Goal: Transaction & Acquisition: Book appointment/travel/reservation

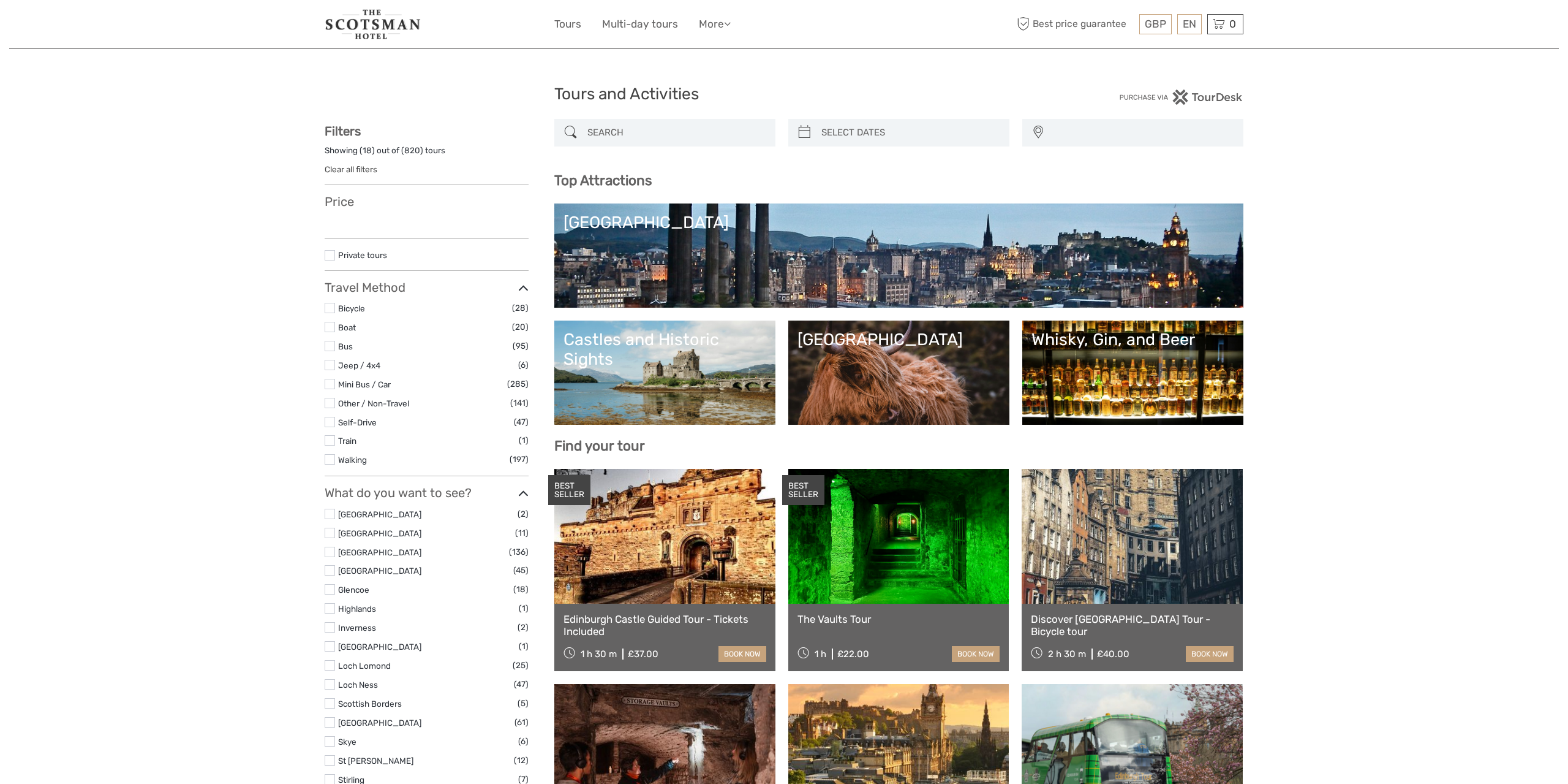
select select
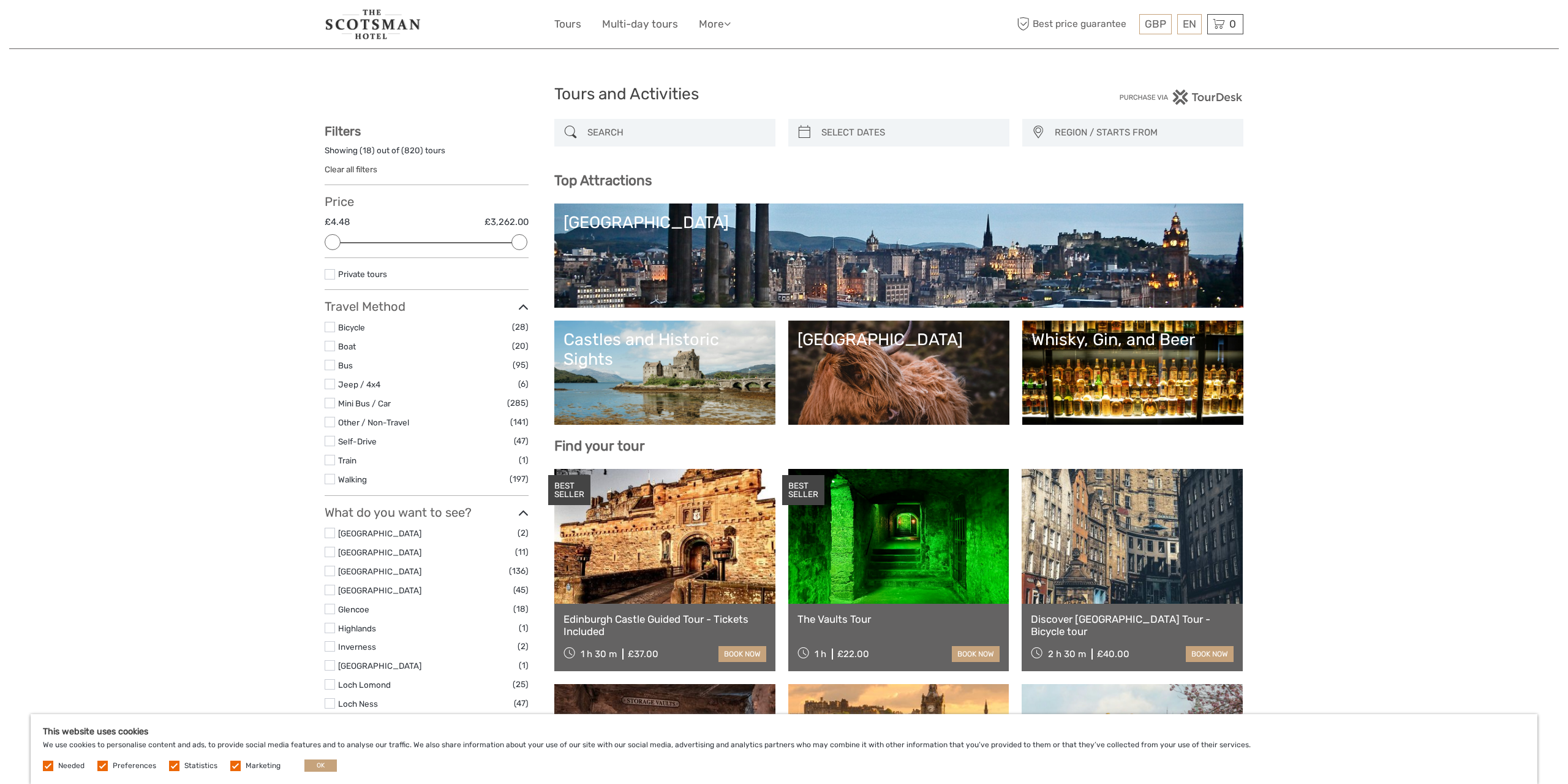
click at [664, 132] on input "search" at bounding box center [676, 132] width 187 height 21
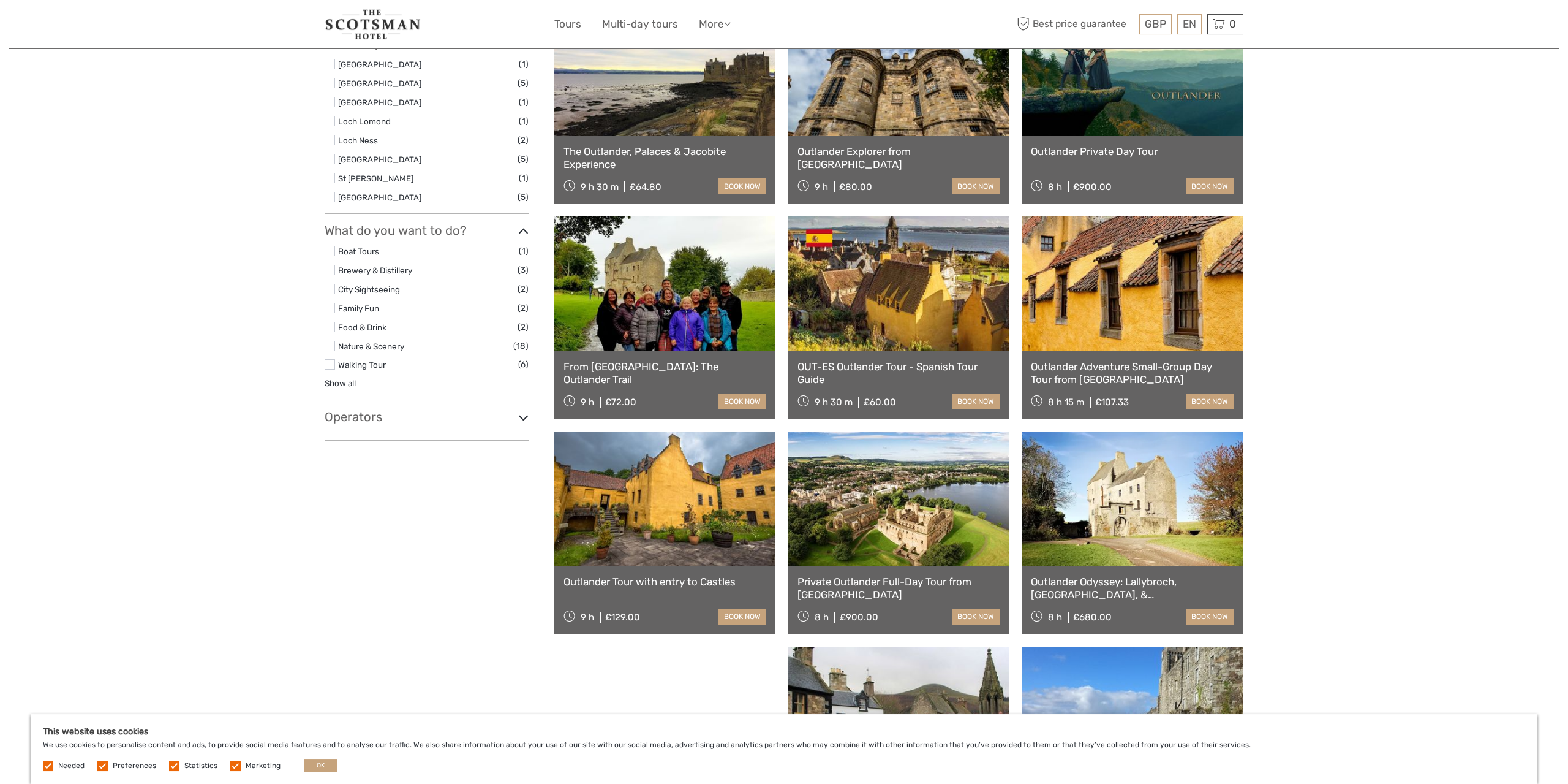
scroll to position [452, 0]
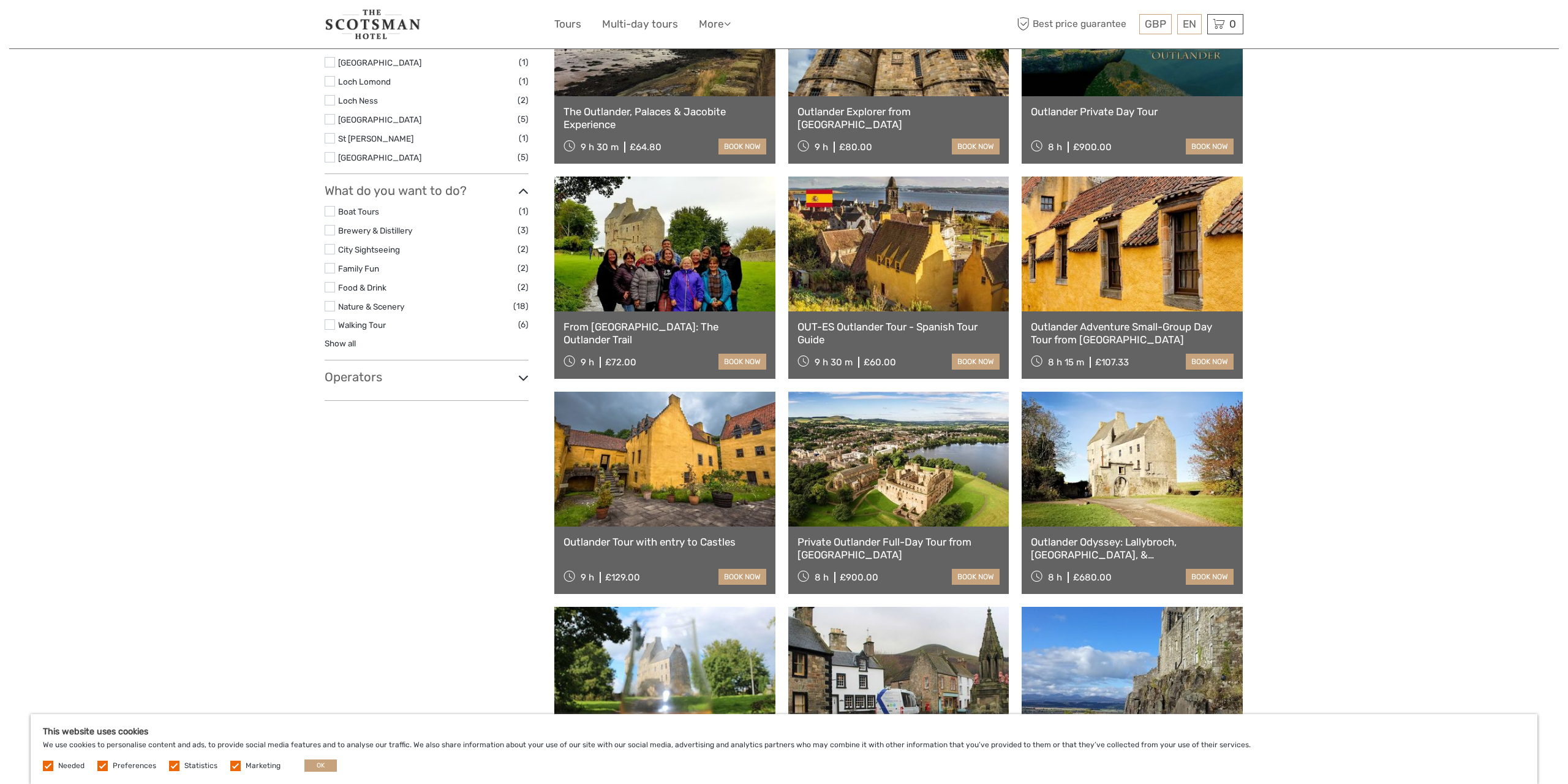
type input "outlander"
click at [674, 539] on link "Outlander Tour with entry to Castles" at bounding box center [665, 541] width 203 height 12
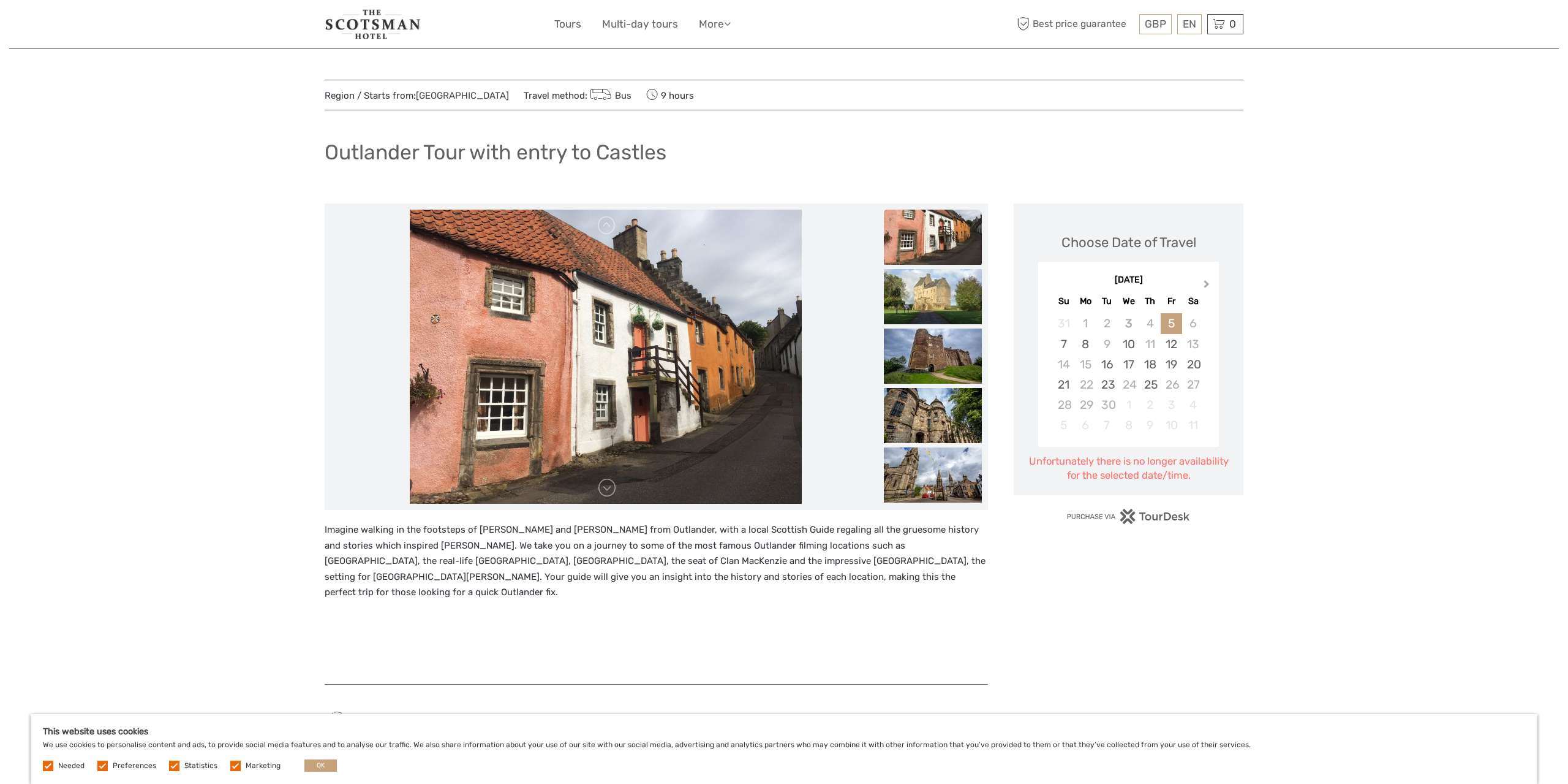
click at [1207, 283] on span "Next Month" at bounding box center [1207, 287] width 0 height 18
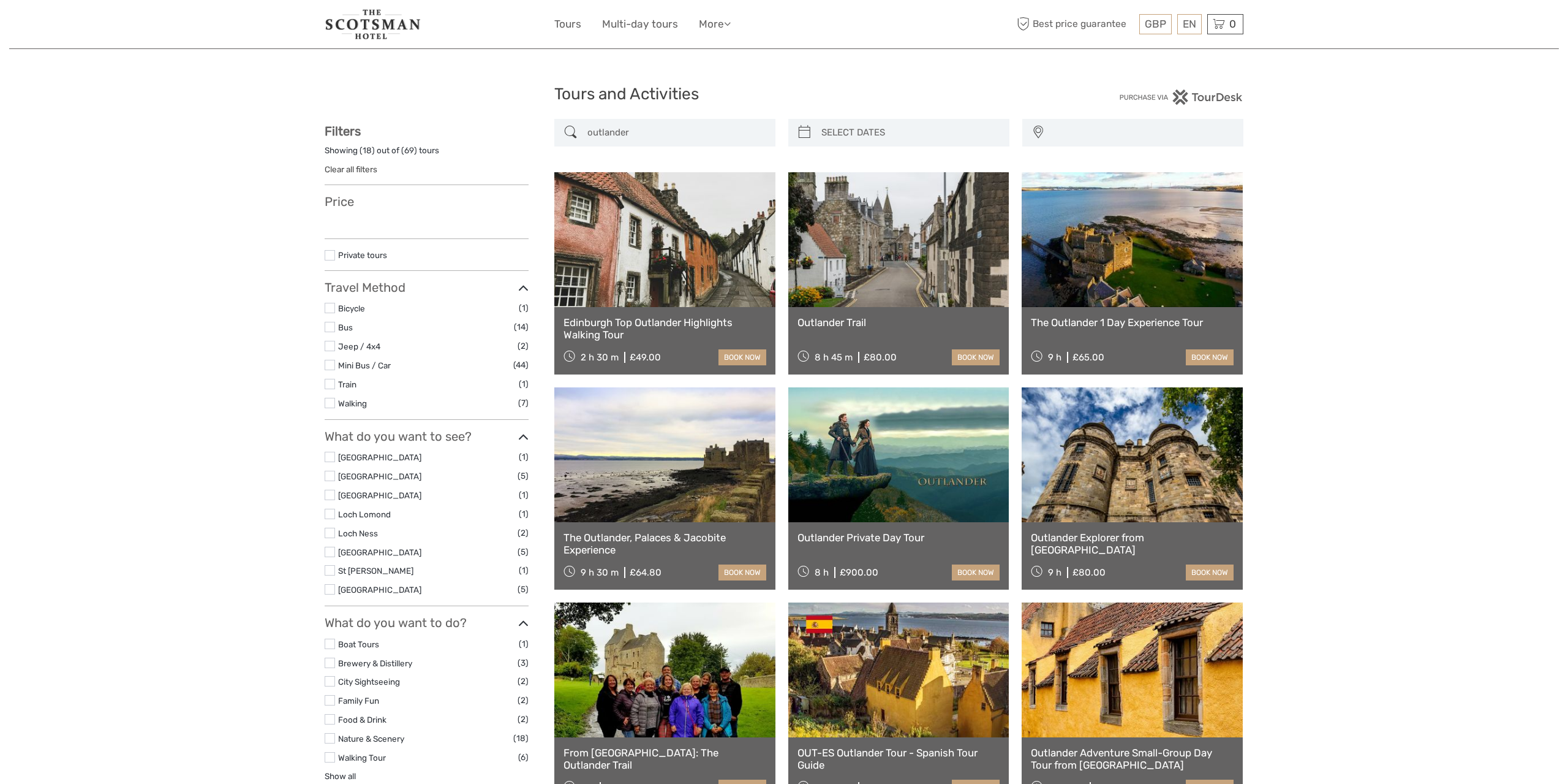
select select
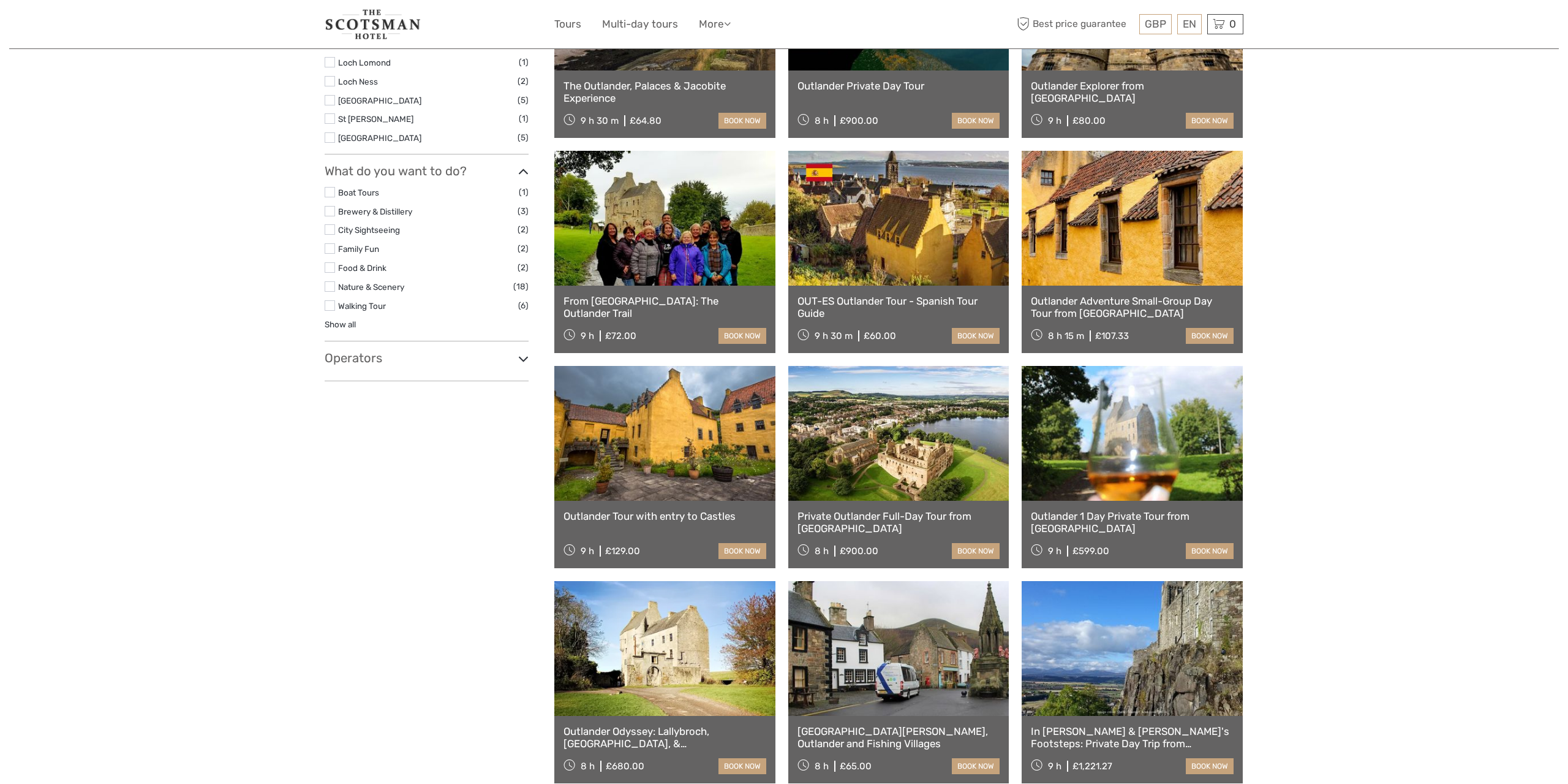
select select
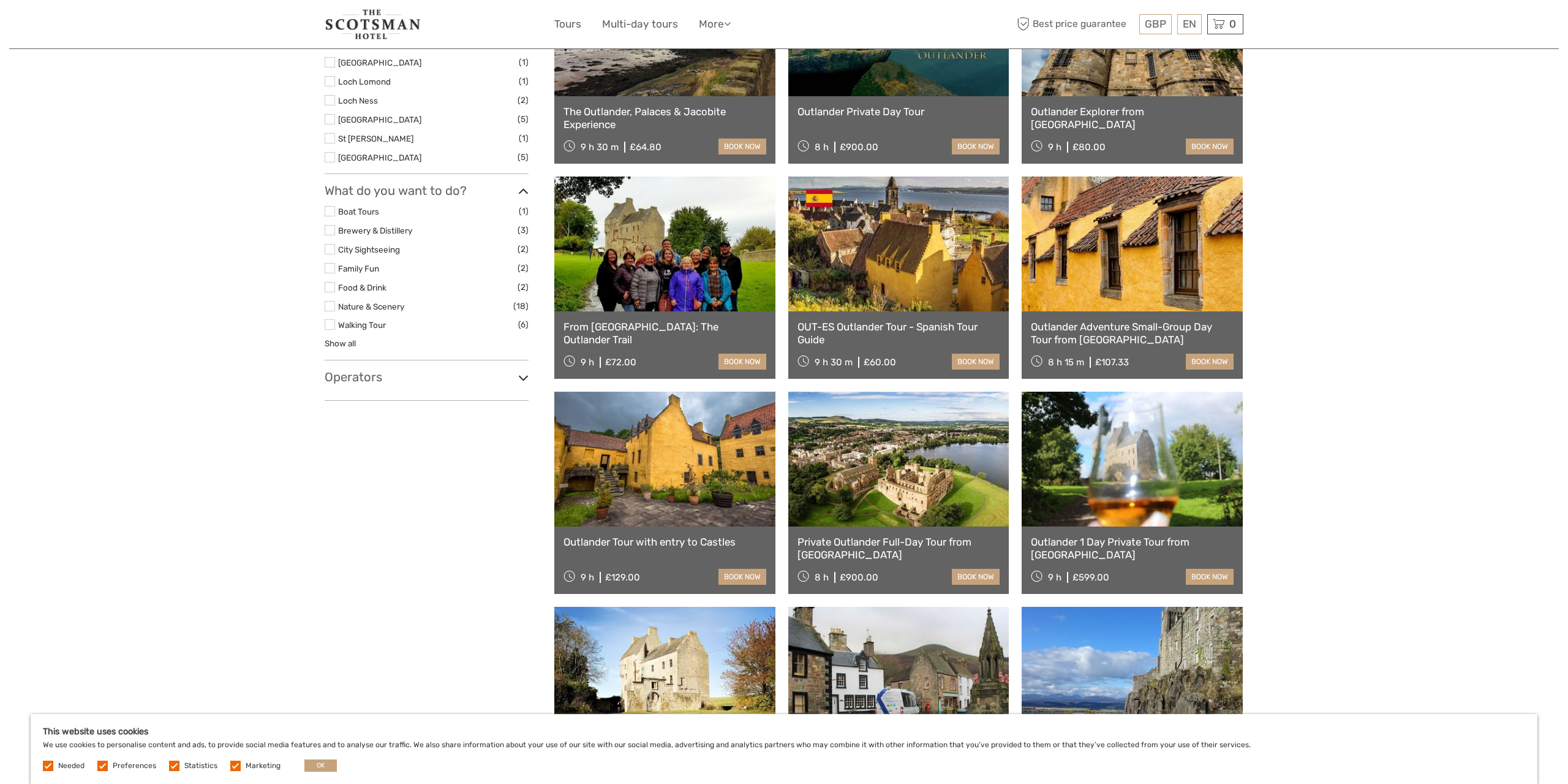
scroll to position [0, 0]
click at [1095, 336] on link "Outlander Adventure Small-Group Day Tour from [GEOGRAPHIC_DATA]" at bounding box center [1132, 332] width 203 height 25
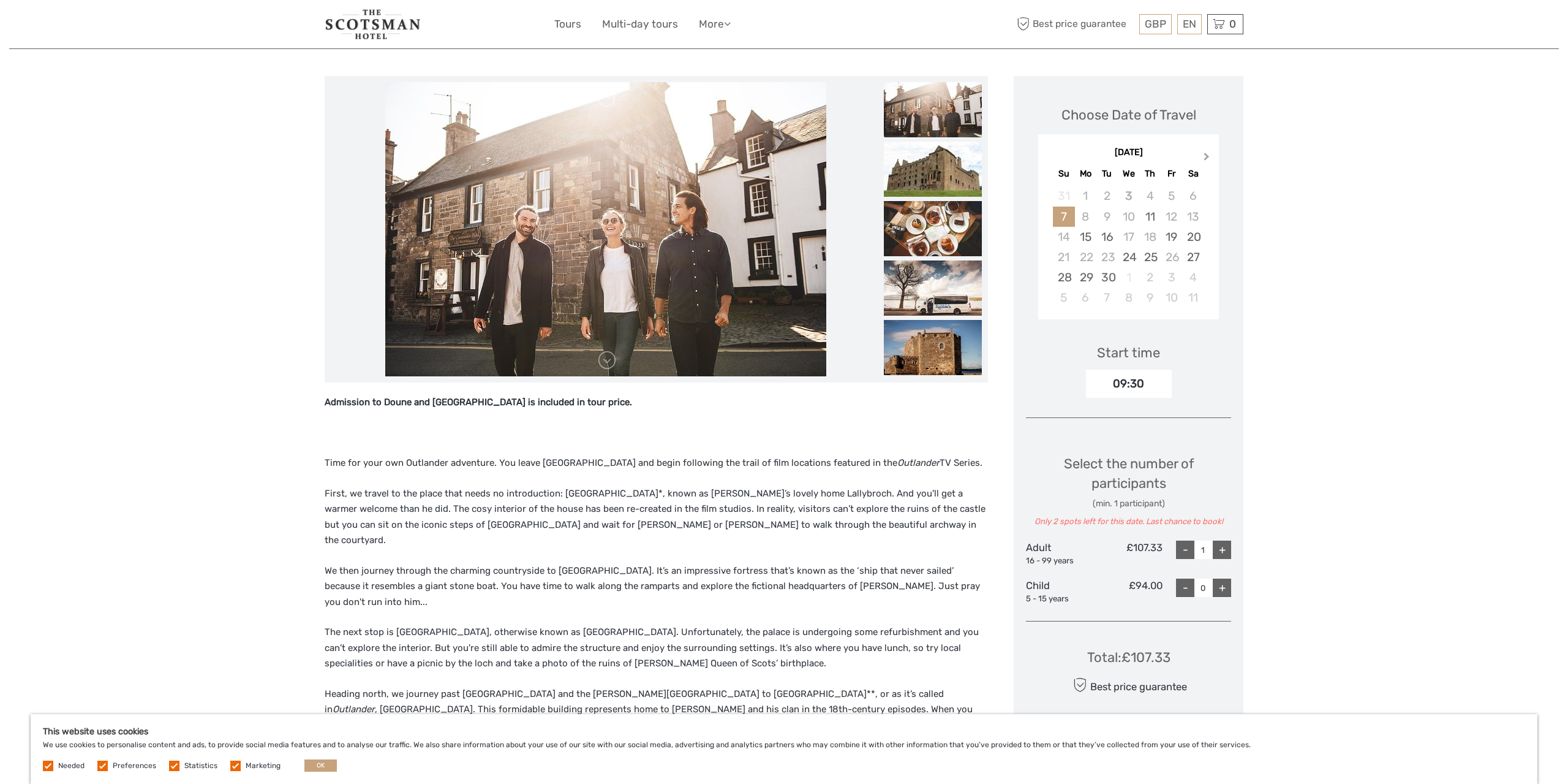
click at [1211, 156] on button "Next Month" at bounding box center [1207, 159] width 19 height 19
click at [1050, 154] on span "Previous Month" at bounding box center [1050, 159] width 0 height 18
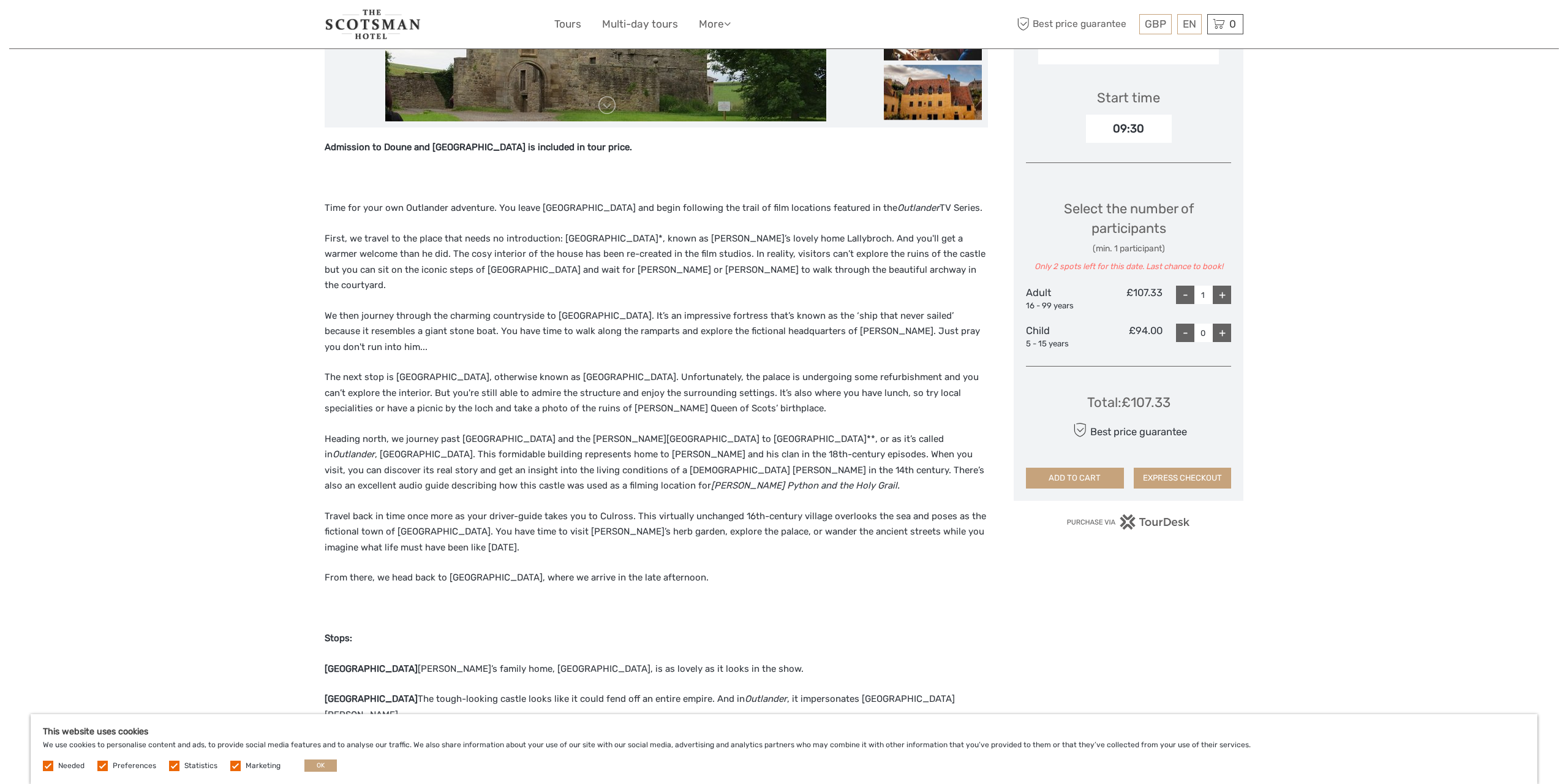
scroll to position [509, 0]
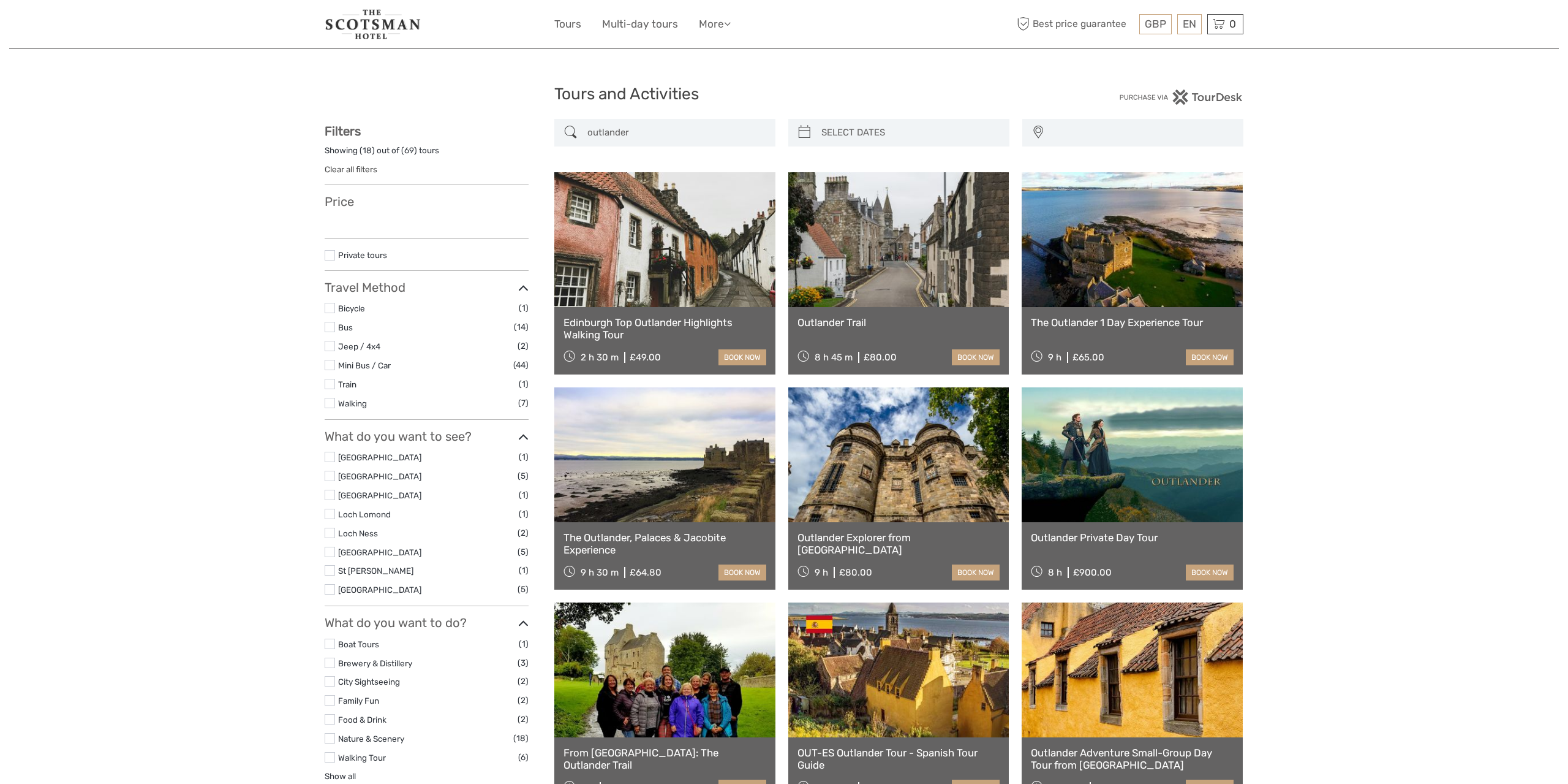
select select
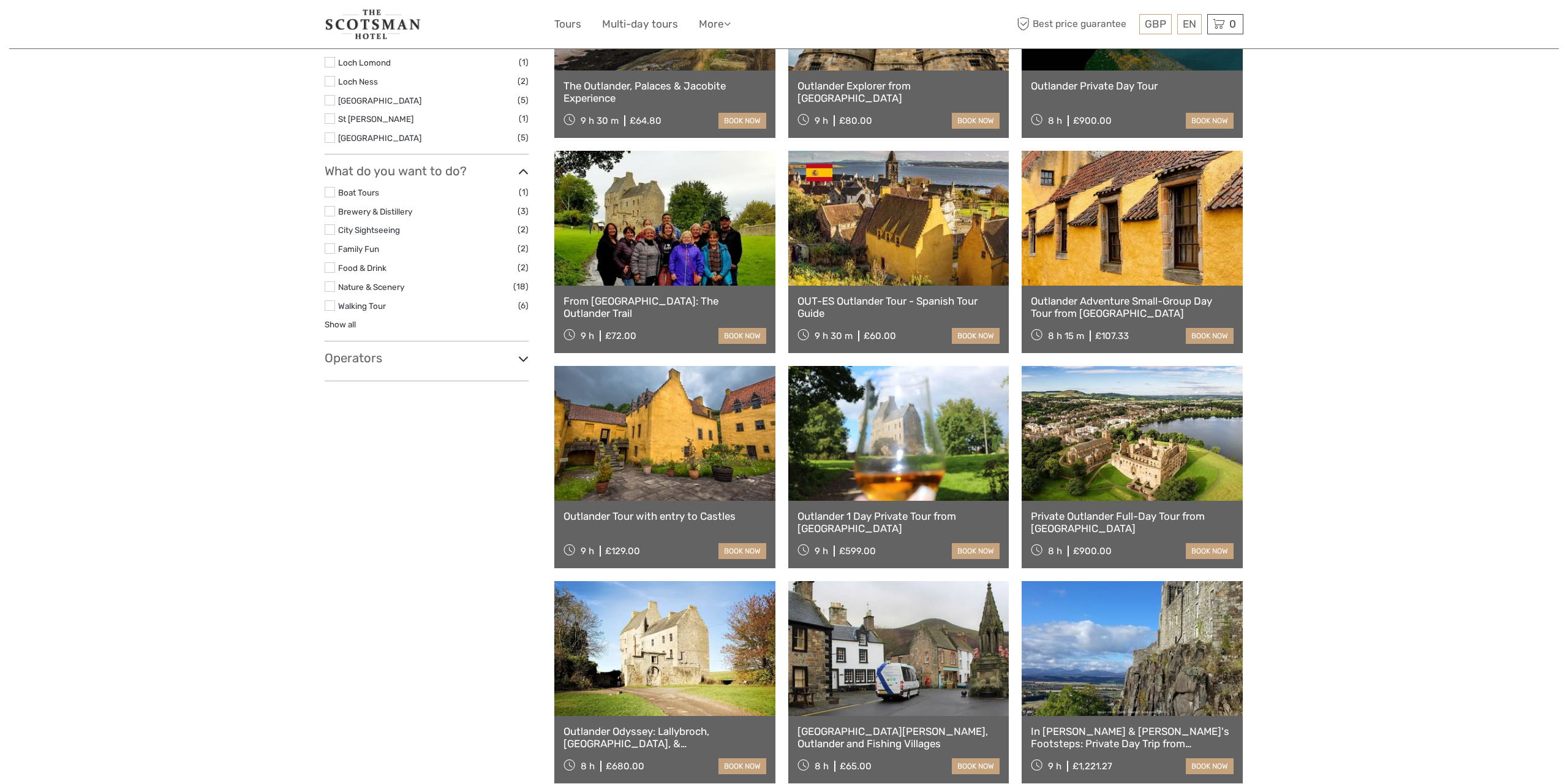
select select
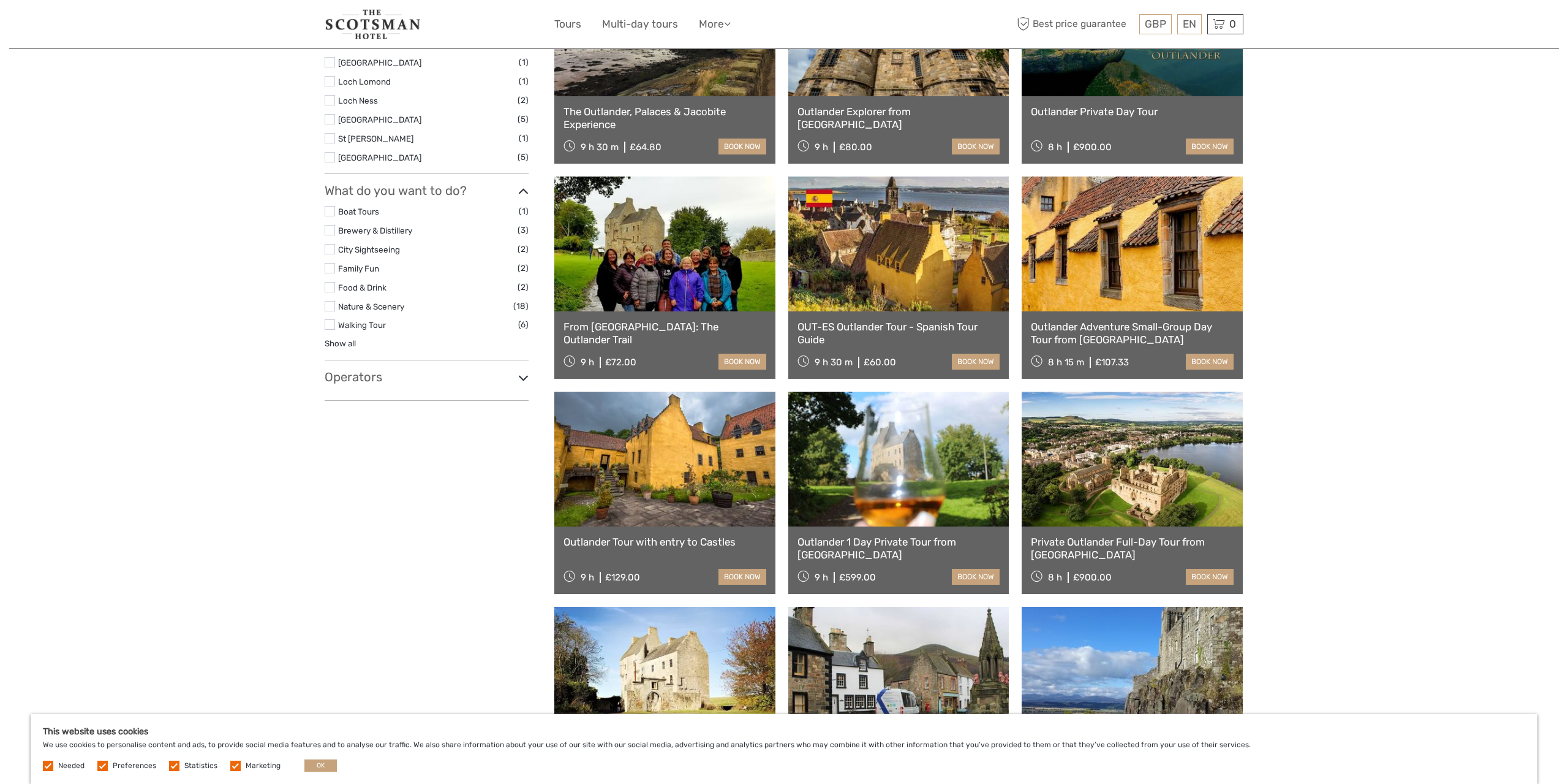
scroll to position [69, 0]
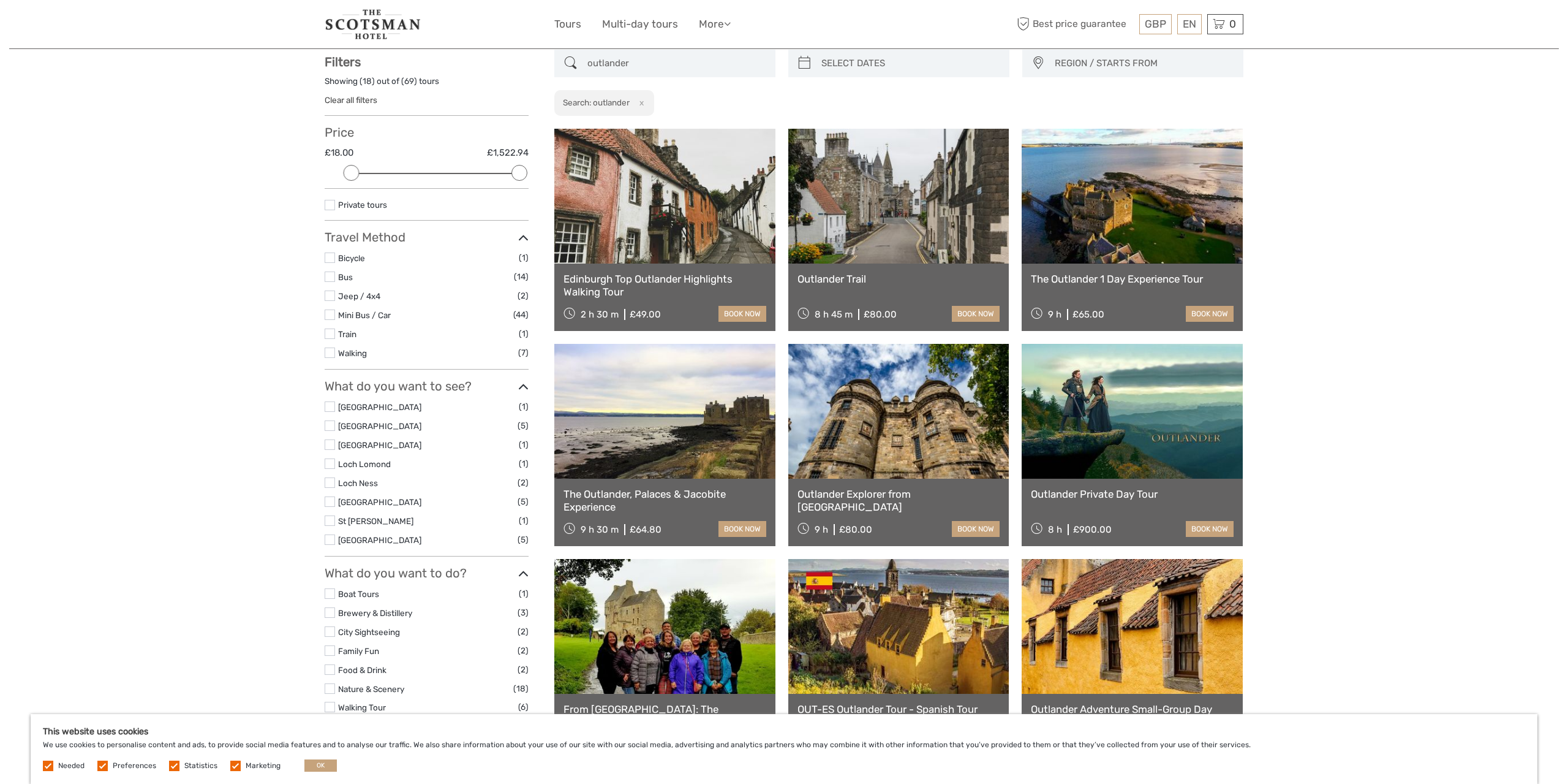
click at [652, 276] on link "Edinburgh Top Outlander Highlights Walking Tour" at bounding box center [665, 285] width 203 height 25
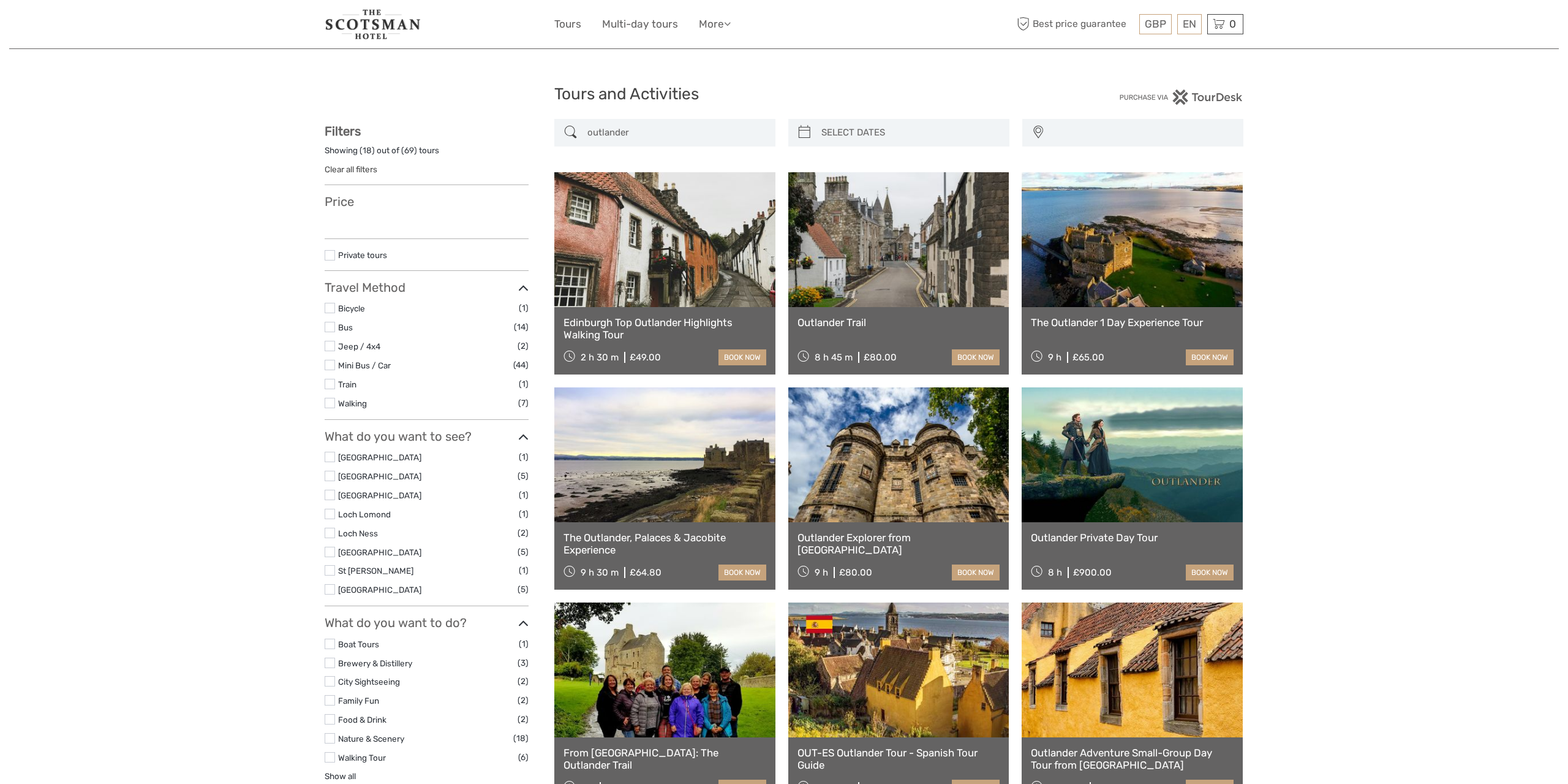
select select
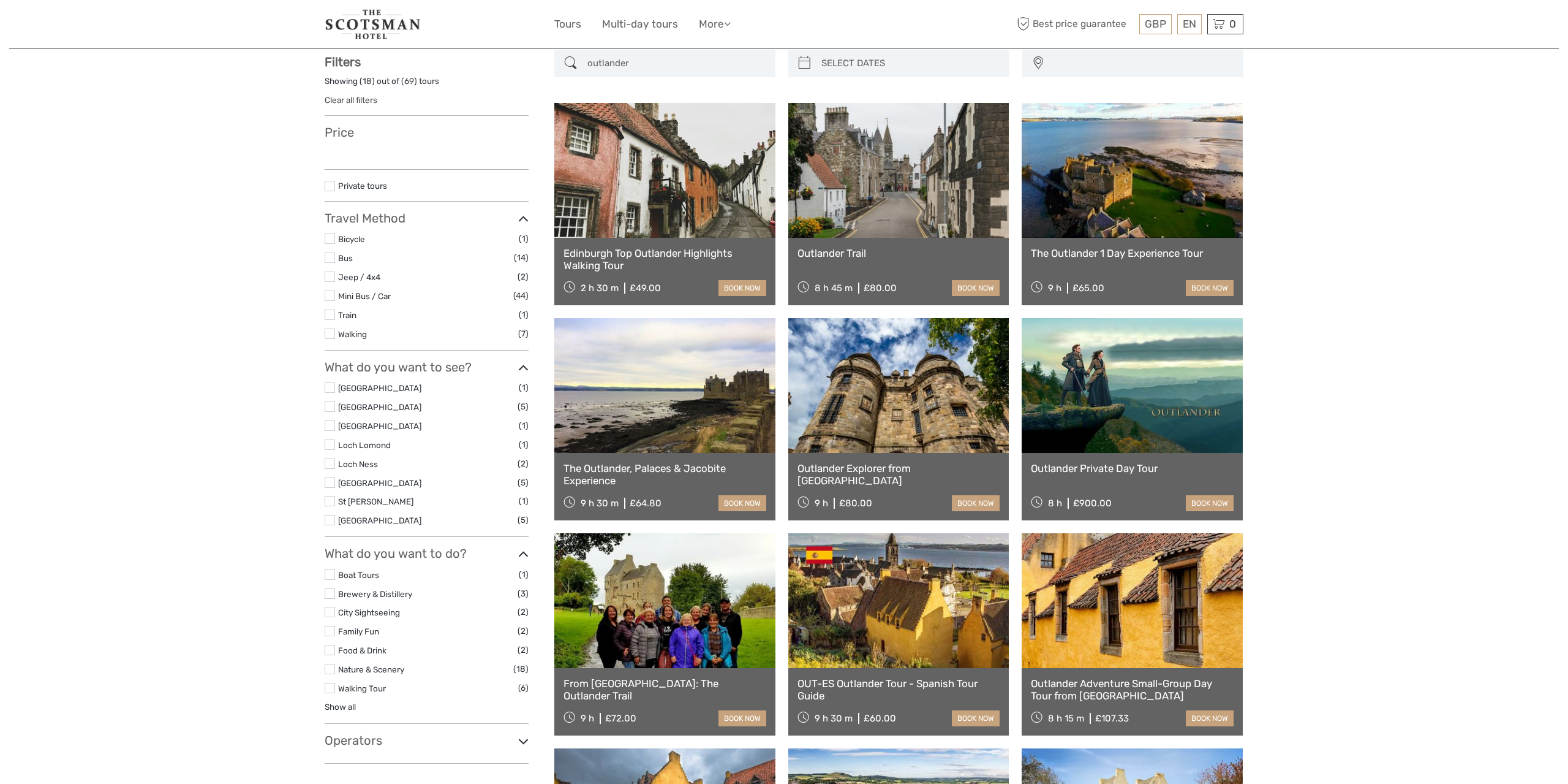
select select
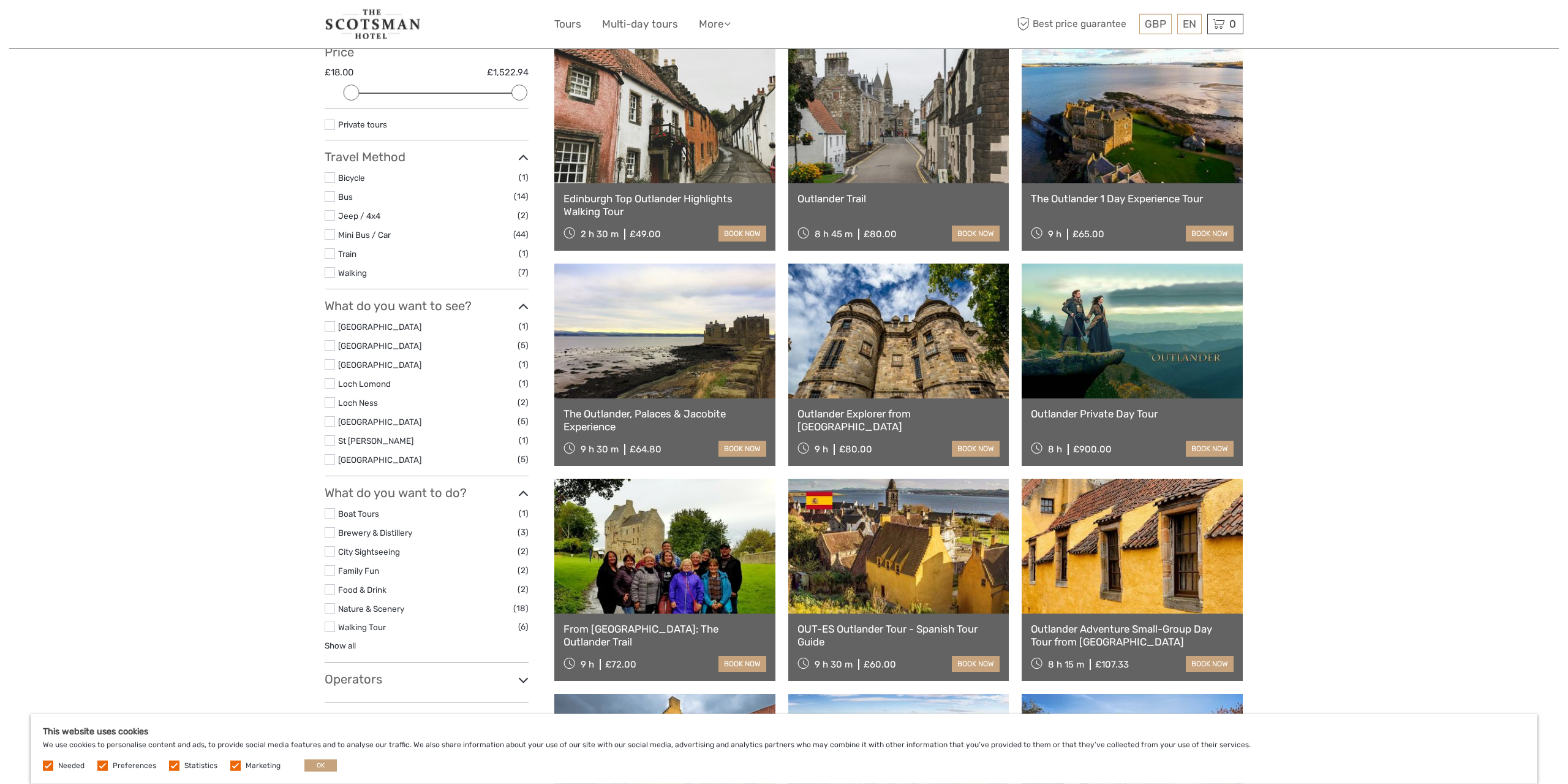
scroll to position [197, 0]
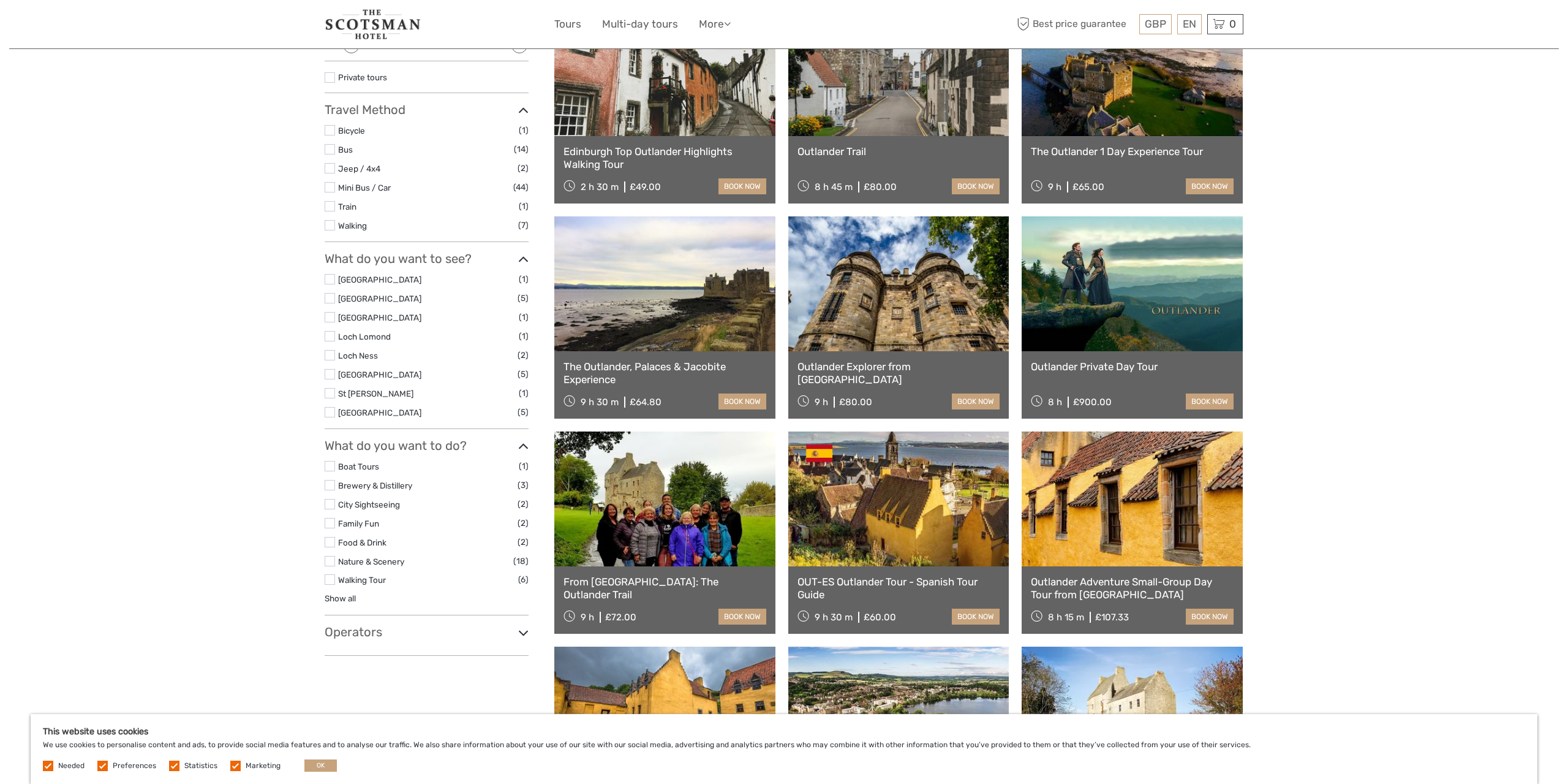
click at [657, 578] on link "From [GEOGRAPHIC_DATA]: The Outlander Trail" at bounding box center [665, 587] width 203 height 25
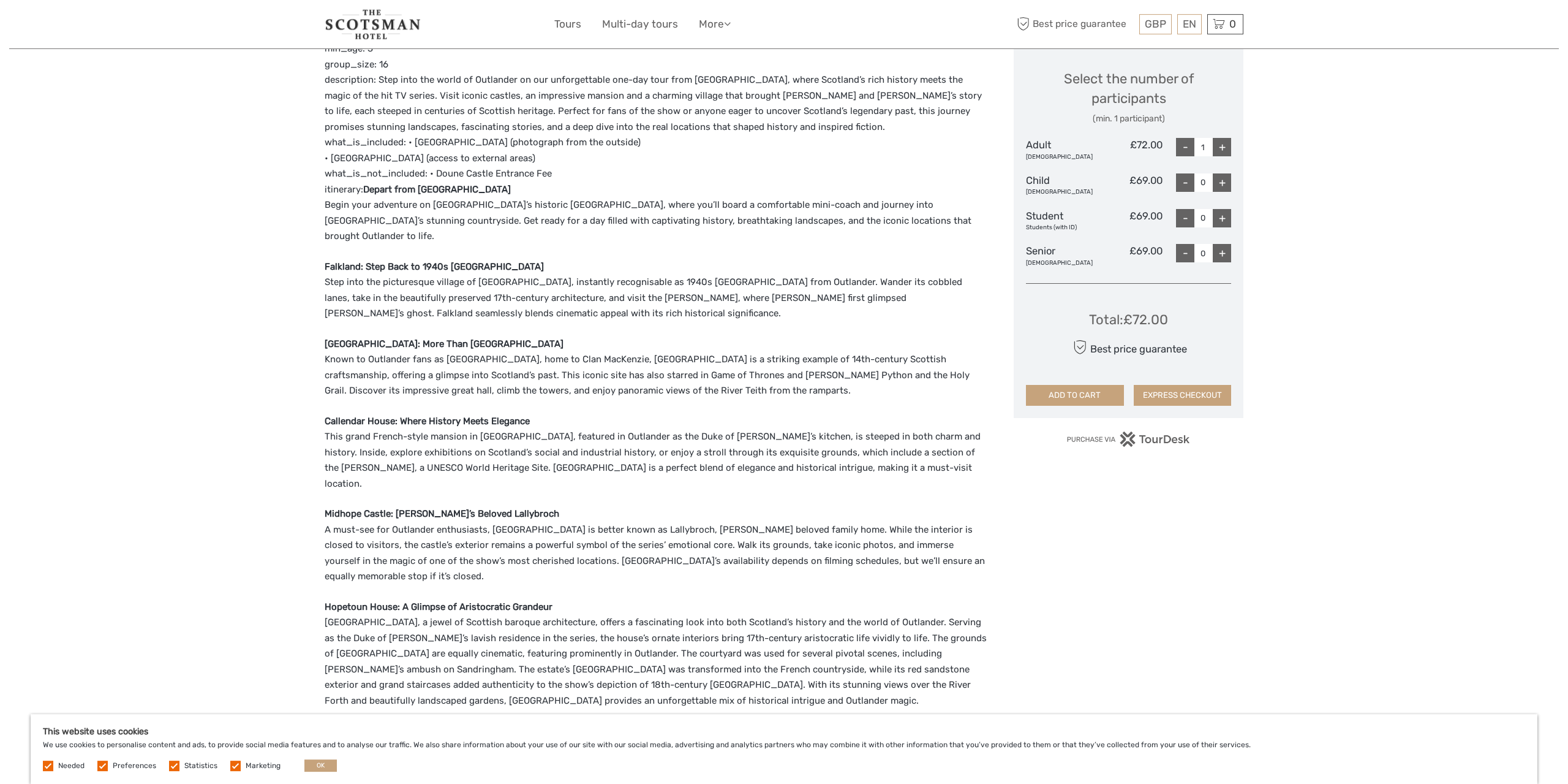
scroll to position [637, 0]
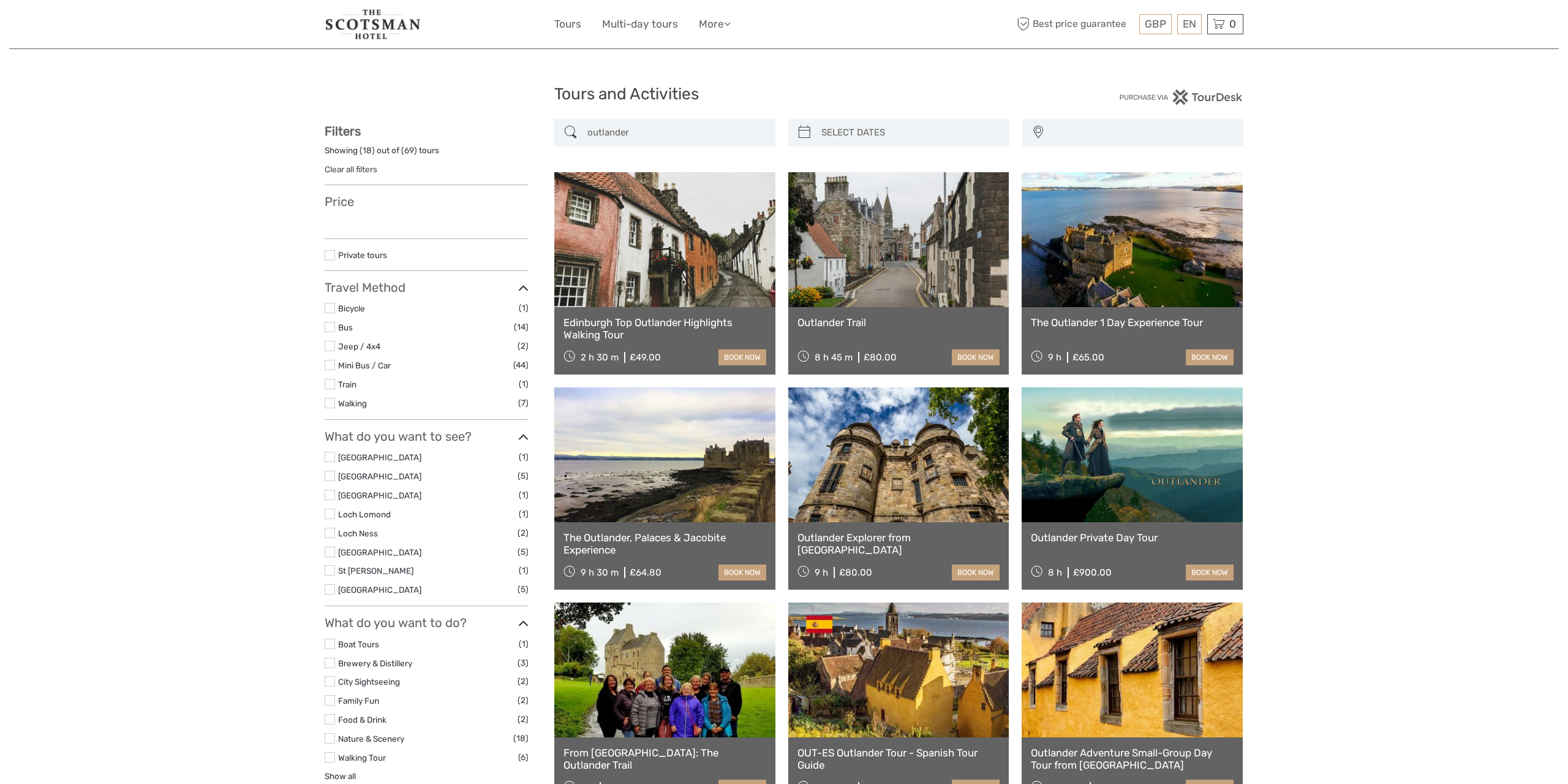
select select
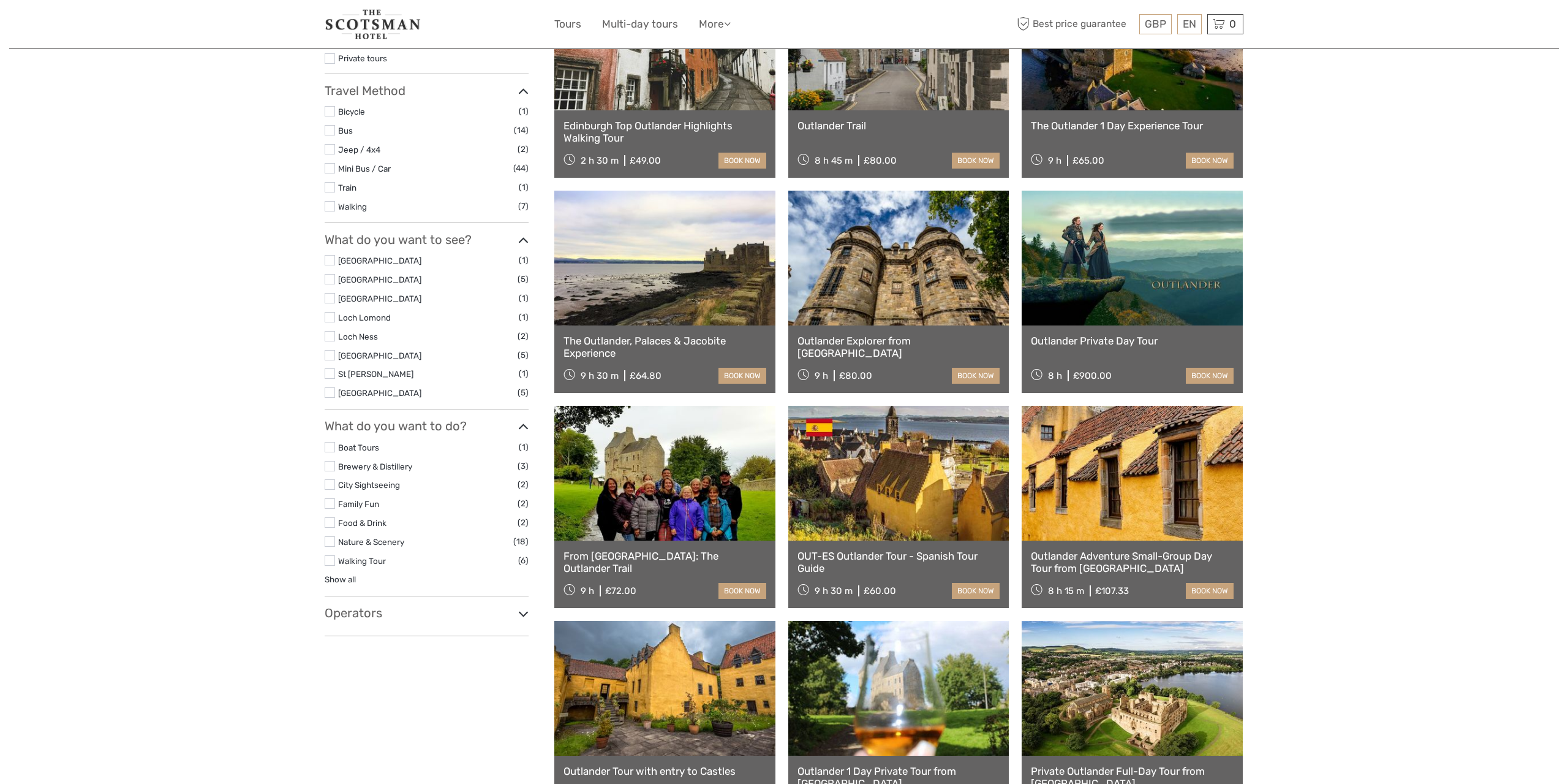
select select
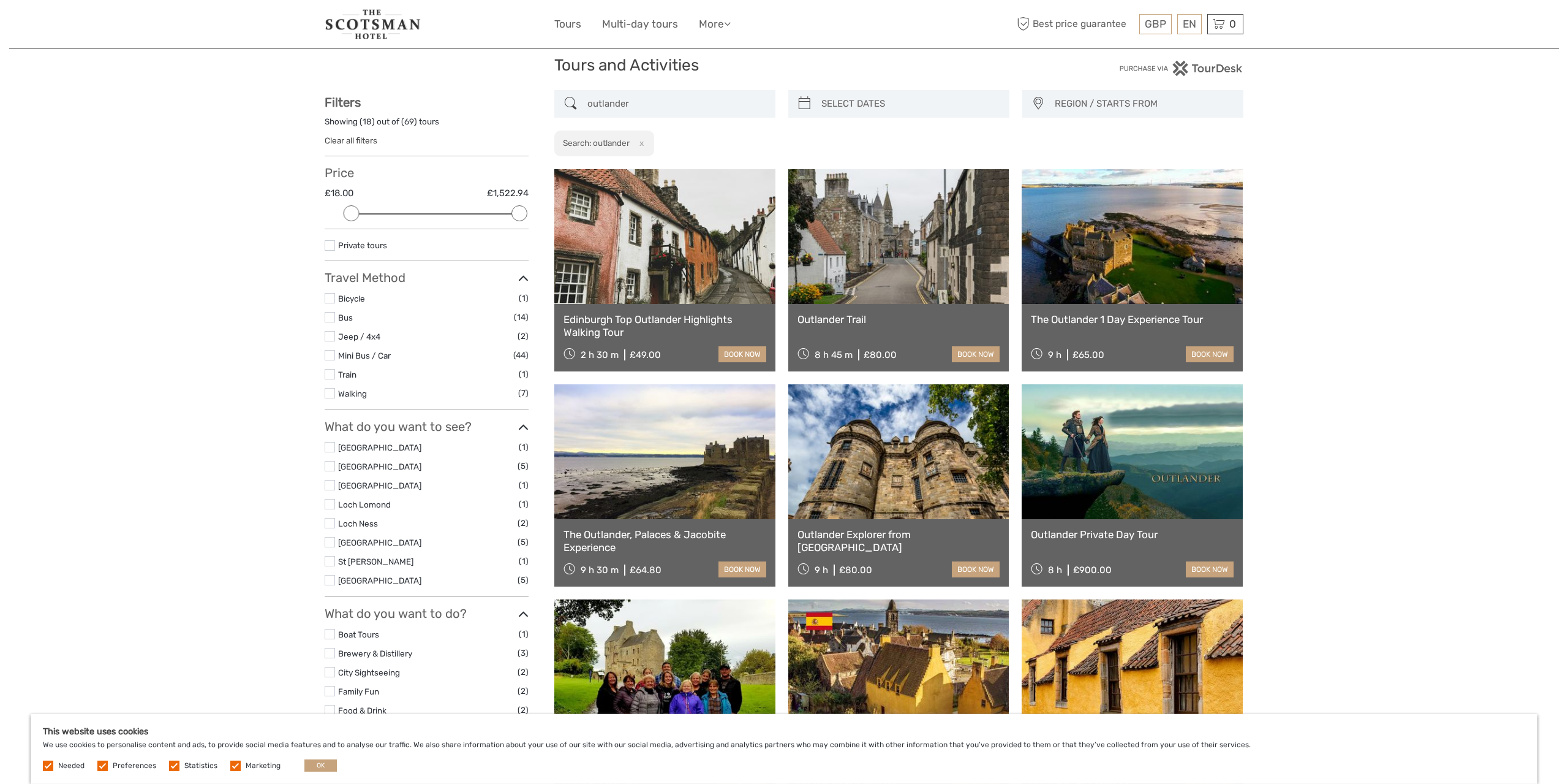
scroll to position [0, 0]
